Goal: Task Accomplishment & Management: Use online tool/utility

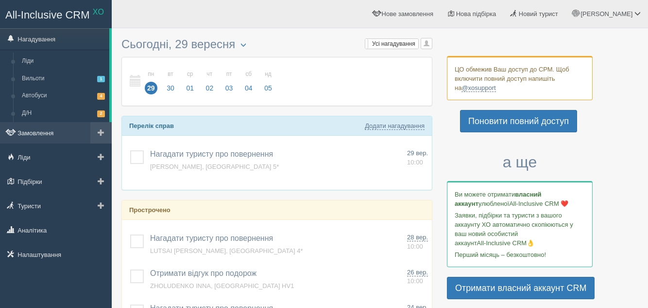
click at [26, 130] on link "Замовлення" at bounding box center [56, 132] width 112 height 21
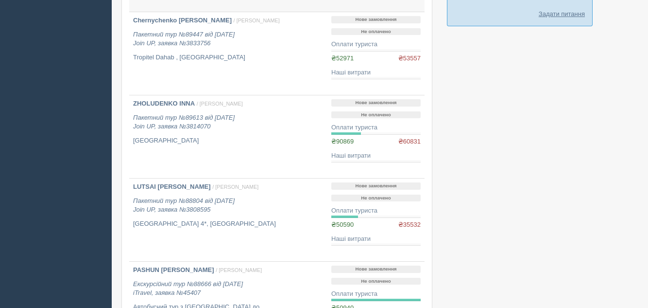
scroll to position [680, 0]
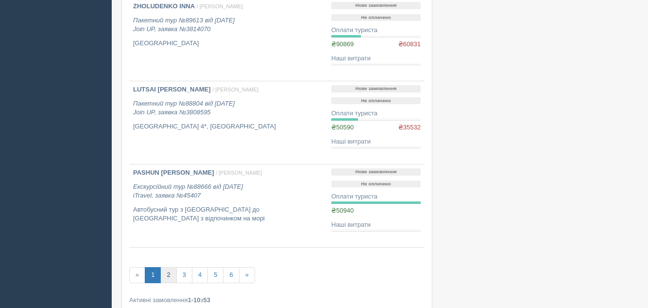
click at [170, 274] on link "2" at bounding box center [168, 275] width 16 height 16
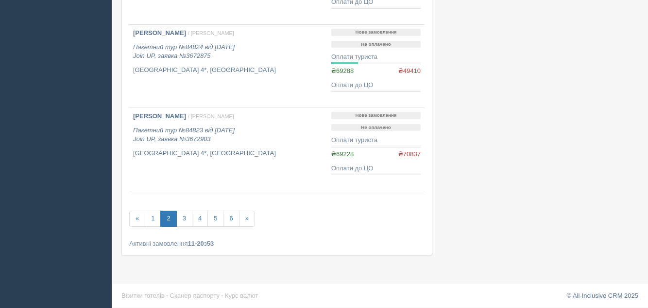
scroll to position [748, 0]
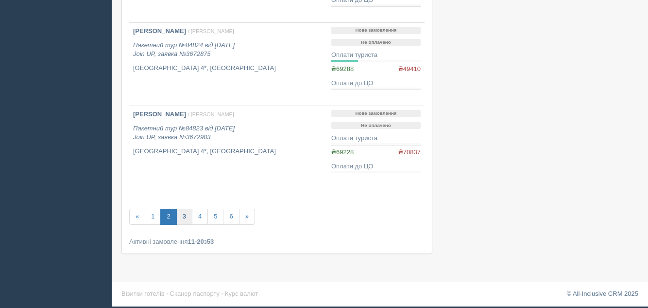
click at [183, 219] on link "3" at bounding box center [184, 216] width 16 height 16
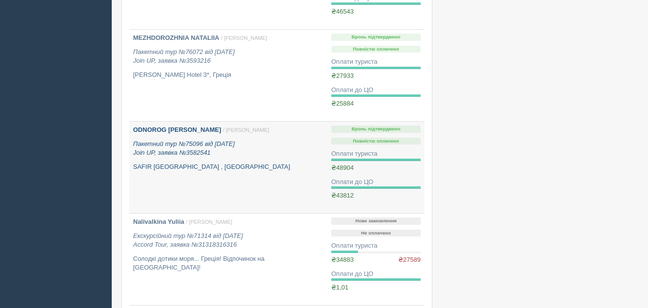
scroll to position [729, 0]
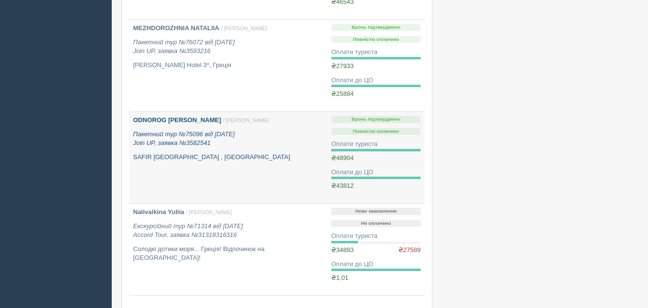
click at [176, 119] on b "ODNOROG [PERSON_NAME]" at bounding box center [177, 119] width 88 height 7
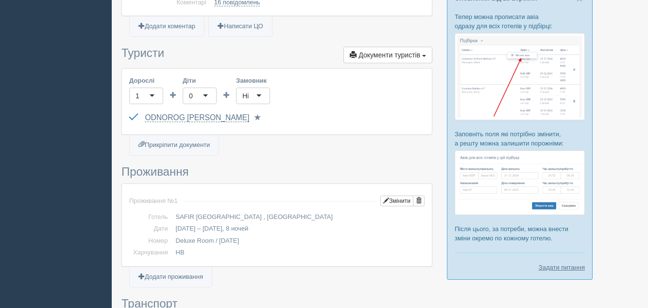
scroll to position [340, 0]
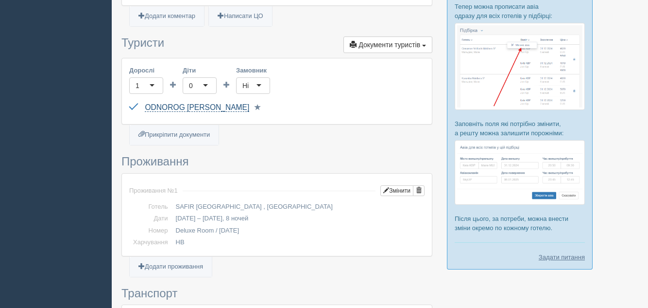
click at [188, 103] on link "ODNOROG TETIANA" at bounding box center [197, 107] width 104 height 9
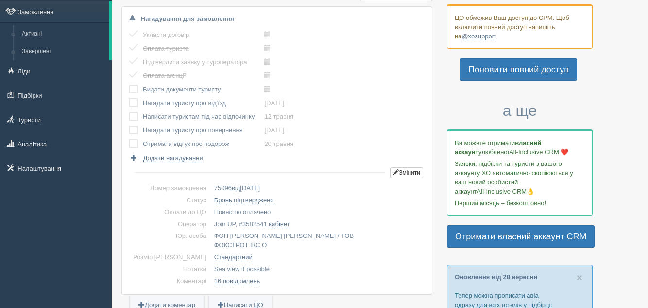
scroll to position [0, 0]
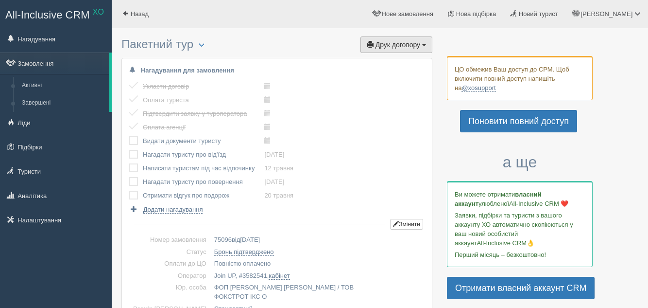
click at [417, 47] on span "Друк договору" at bounding box center [398, 45] width 45 height 8
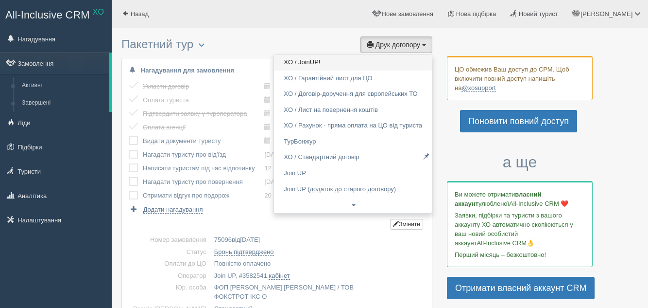
click at [332, 63] on link "XO / JoinUP!" at bounding box center [353, 62] width 158 height 16
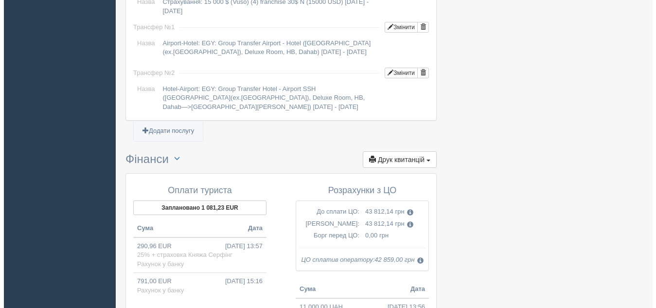
scroll to position [1020, 0]
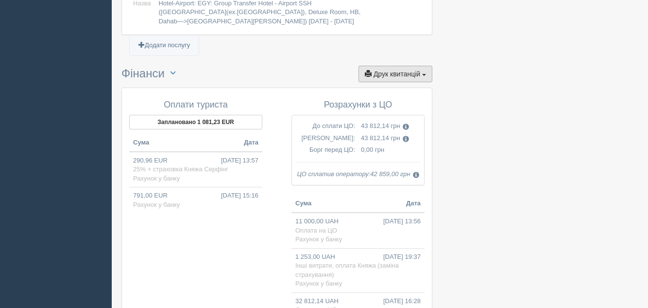
click at [422, 70] on button "Друк квитанцій Друк" at bounding box center [396, 74] width 74 height 17
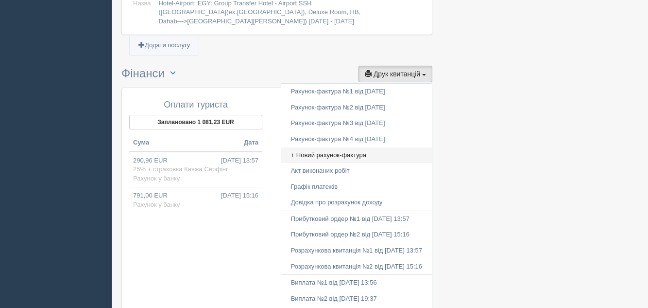
click at [306, 154] on link "+ Новий рахунок-фактура" at bounding box center [356, 155] width 151 height 16
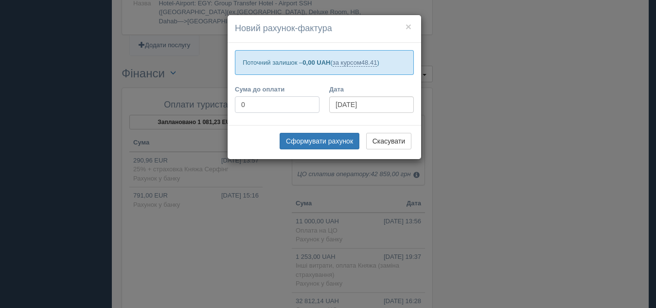
click at [242, 106] on input "0" at bounding box center [277, 104] width 85 height 17
type input "65760"
click at [311, 136] on button "Сформувати рахунок" at bounding box center [319, 141] width 80 height 17
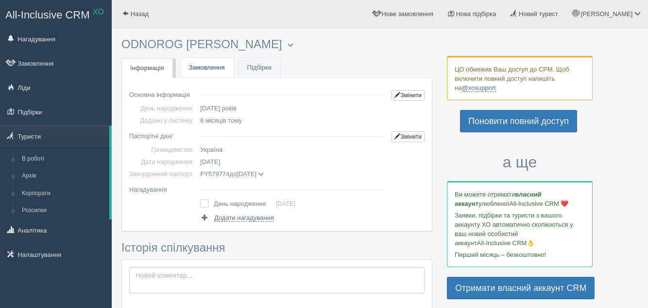
click at [204, 69] on link "Замовлення" at bounding box center [206, 68] width 53 height 20
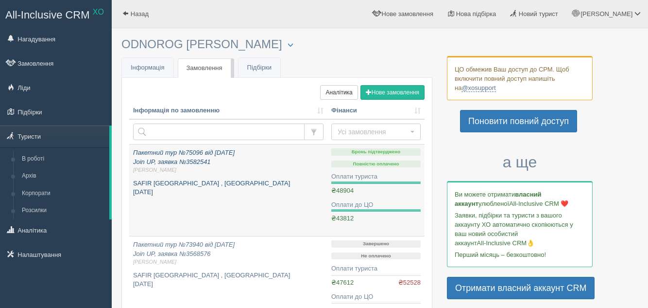
click at [187, 157] on p "Пакетний тур №75096 від [DATE] Join UP, заявка №3582541 [PERSON_NAME]" at bounding box center [228, 161] width 190 height 26
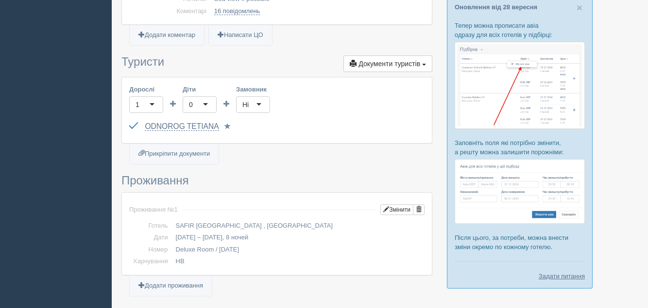
scroll to position [340, 0]
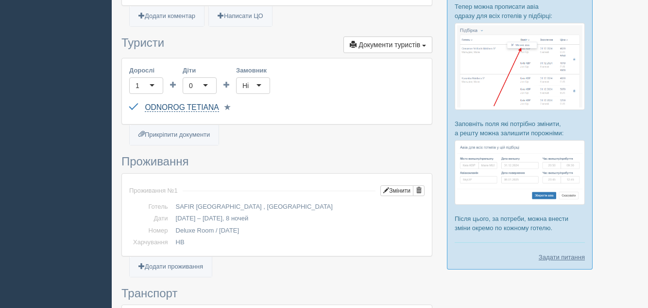
click at [186, 103] on link "ODNOROG TETIANA" at bounding box center [182, 107] width 74 height 9
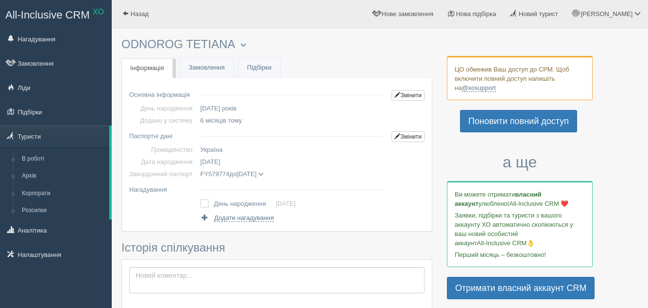
drag, startPoint x: 235, startPoint y: 45, endPoint x: 121, endPoint y: 42, distance: 113.7
click at [121, 42] on h3 "ODNOROG [PERSON_NAME] Менеджер: [PERSON_NAME] Відправити до архіву Взяти в робо…" at bounding box center [276, 44] width 311 height 13
copy h3 "ODNOROG TETIANA"
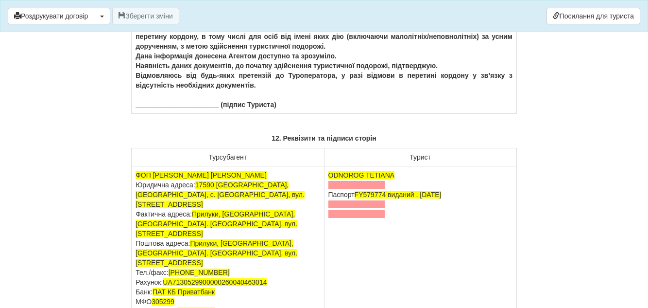
scroll to position [5951, 0]
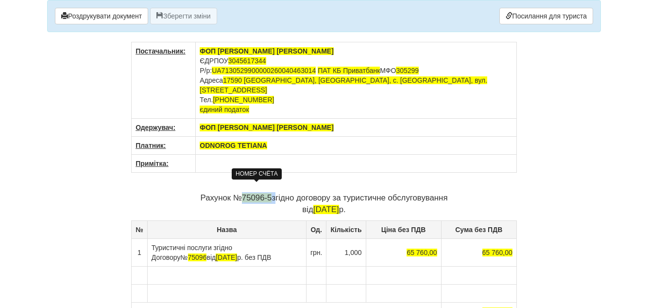
drag, startPoint x: 274, startPoint y: 186, endPoint x: 247, endPoint y: 187, distance: 26.7
click at [243, 192] on p "Рахунок № 75096-5 згідно договору за туристичне обслуговування від [DATE]" at bounding box center [324, 203] width 386 height 23
click at [278, 192] on p "Рахунок № 1280620 згідно договору за туристичне обслуговування від [DATE]" at bounding box center [324, 203] width 386 height 23
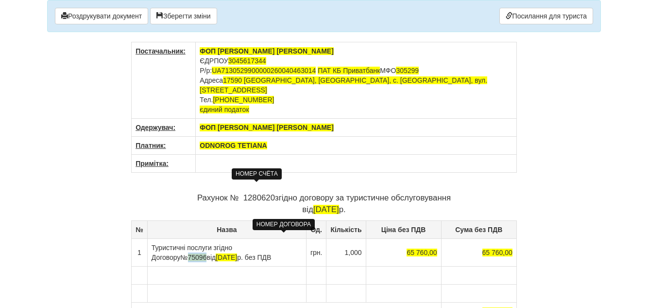
drag, startPoint x: 293, startPoint y: 238, endPoint x: 275, endPoint y: 238, distance: 18.0
click at [207, 253] on span "№ 75096" at bounding box center [193, 257] width 26 height 8
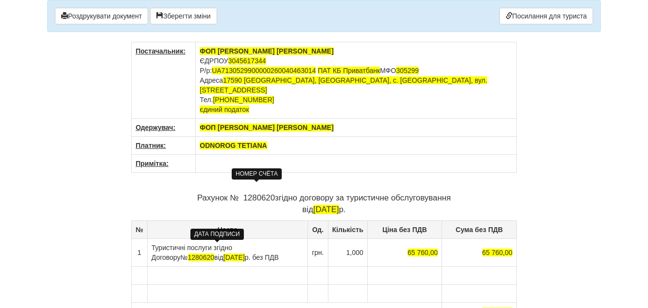
click at [224, 253] on span "[DATE]" at bounding box center [234, 257] width 21 height 8
drag, startPoint x: 216, startPoint y: 248, endPoint x: 232, endPoint y: 238, distance: 18.8
click at [233, 253] on span ".03.2025" at bounding box center [246, 257] width 27 height 8
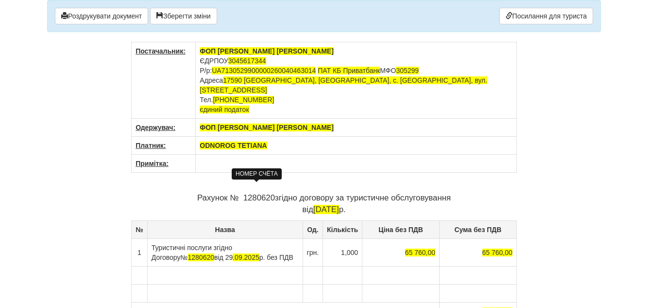
click at [323, 175] on div "Постачальник: [PERSON_NAME] [PERSON_NAME] ЄДРПОУ 3045617344 Р/р: UA713052990000…" at bounding box center [324, 244] width 386 height 405
click at [243, 192] on p "Рахунок № 1280620 згідно договору за туристичне обслуговування від [DATE]" at bounding box center [324, 203] width 386 height 23
click at [402, 163] on div "Постачальник: [PERSON_NAME] [PERSON_NAME] ЄДРПОУ 3045617344 Р/р: UA713052990000…" at bounding box center [324, 244] width 386 height 405
click at [269, 62] on td "ФОП [PERSON_NAME] [PERSON_NAME] ЄДРПОУ 3045617344 Р/р: UA7130529900000260040463…" at bounding box center [356, 80] width 321 height 76
click at [252, 60] on span "3045617344" at bounding box center [247, 61] width 38 height 8
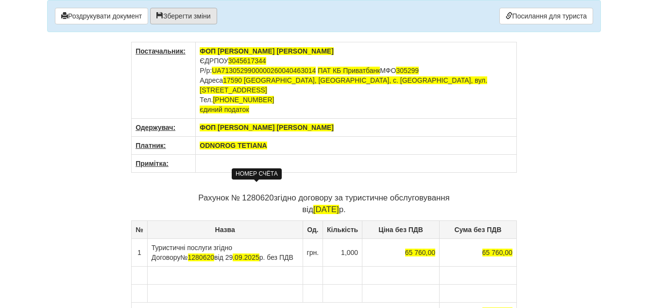
click at [180, 12] on button "Зберегти зміни" at bounding box center [183, 16] width 67 height 17
click at [316, 68] on span "UA7130529900000260040463014" at bounding box center [264, 71] width 104 height 8
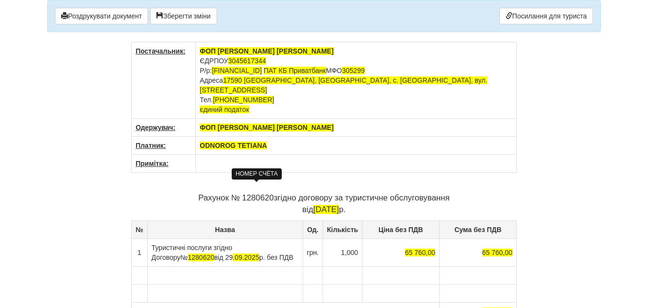
click at [478, 63] on td "ФОП [PERSON_NAME] [PERSON_NAME] ЄДРПОУ 3045617344 Р/р: [FINANCIAL_ID] ПАТ КБ Пр…" at bounding box center [356, 80] width 321 height 76
click at [313, 101] on td "ФОП [PERSON_NAME] [PERSON_NAME] ЄДРПОУ 3045617344 Р/р: [FINANCIAL_ID] ПАТ КБ Пр…" at bounding box center [356, 80] width 321 height 76
click at [177, 17] on button "Зберегти зміни" at bounding box center [183, 16] width 67 height 17
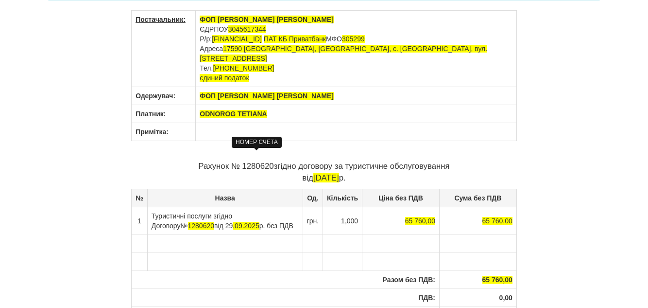
scroll to position [49, 0]
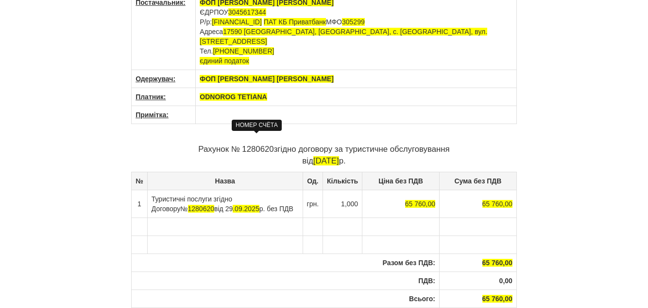
click at [577, 130] on div "× Деякі поля не заповнено Ми підсвітили порожні поля червоним кольором. Ви може…" at bounding box center [324, 177] width 569 height 452
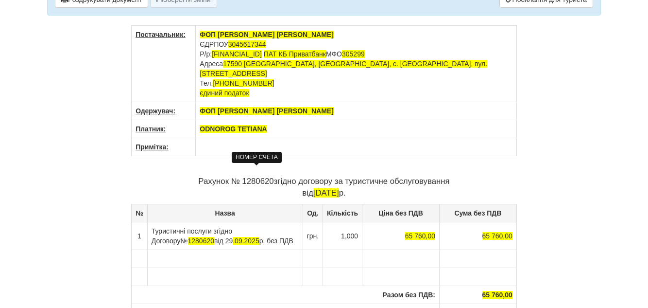
scroll to position [0, 0]
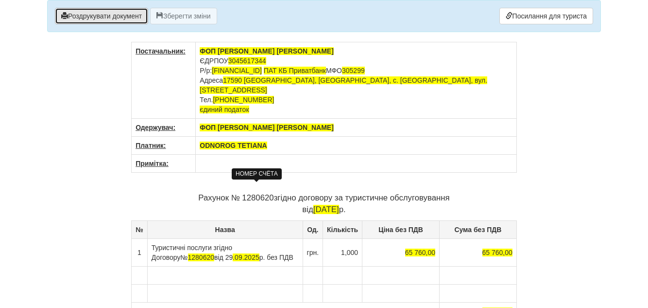
click at [130, 18] on button "Роздрукувати документ" at bounding box center [101, 16] width 93 height 17
